Goal: Navigation & Orientation: Find specific page/section

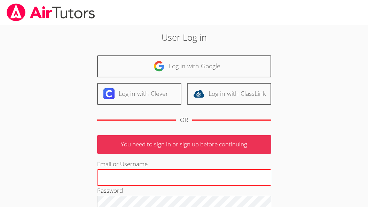
click at [181, 179] on input "Email or Username" at bounding box center [184, 177] width 174 height 17
type input "[EMAIL_ADDRESS][DOMAIN_NAME]"
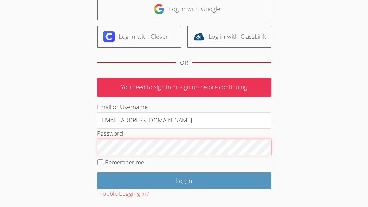
scroll to position [70, 0]
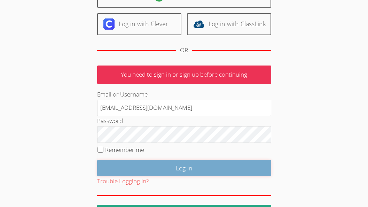
click at [186, 170] on input "Log in" at bounding box center [184, 168] width 174 height 16
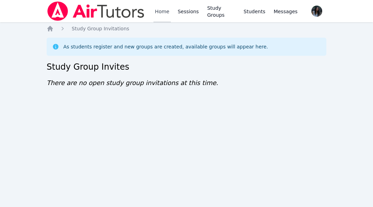
click at [161, 9] on link "Home" at bounding box center [161, 11] width 17 height 22
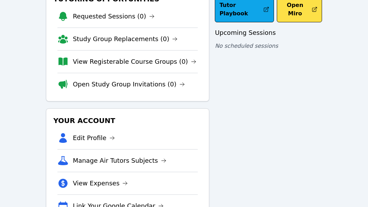
scroll to position [11, 0]
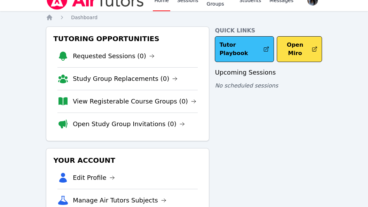
click at [241, 48] on link "Tutor Playbook" at bounding box center [244, 49] width 59 height 26
